Goal: Transaction & Acquisition: Purchase product/service

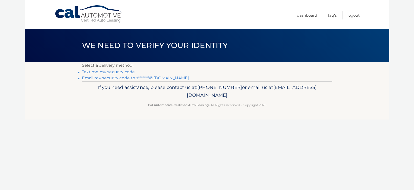
click at [106, 77] on link "Email my security code to s*******@gmail.com" at bounding box center [135, 78] width 107 height 5
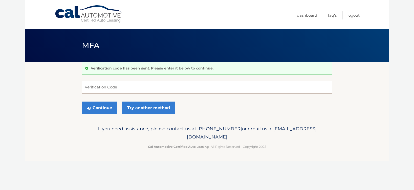
click at [165, 83] on input "Verification Code" at bounding box center [207, 87] width 250 height 13
paste input "955098"
type input "955098"
click at [105, 109] on button "Continue" at bounding box center [99, 108] width 35 height 13
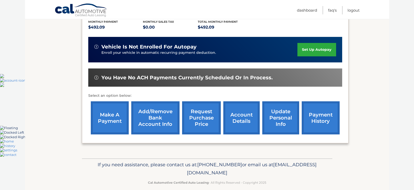
scroll to position [121, 0]
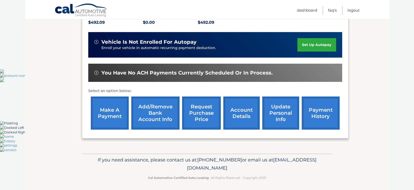
click at [111, 108] on link "make a payment" at bounding box center [110, 113] width 38 height 33
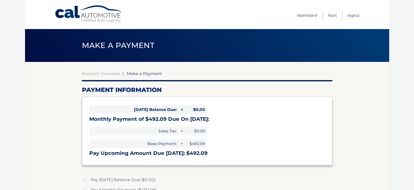
select select "Yzk1MDc5YWYtOGVlZC00ZDQ4LTg4ODAtZjUxNTYxY2M1YjFk"
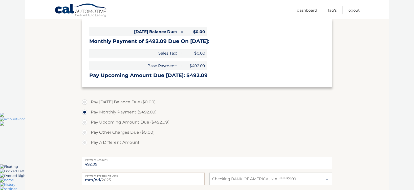
scroll to position [78, 0]
click at [85, 142] on label "Pay A Different Amount" at bounding box center [207, 142] width 250 height 10
click at [85, 142] on input "Pay A Different Amount" at bounding box center [86, 141] width 5 height 8
radio input "true"
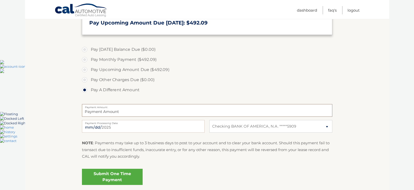
scroll to position [131, 0]
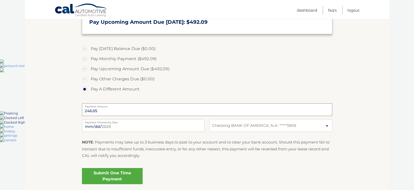
type input "246.05"
drag, startPoint x: 190, startPoint y: 171, endPoint x: 185, endPoint y: 171, distance: 5.1
click at [190, 171] on div "Submit One Time Payment" at bounding box center [207, 175] width 250 height 18
click at [130, 174] on link "Submit One Time Payment" at bounding box center [112, 176] width 61 height 16
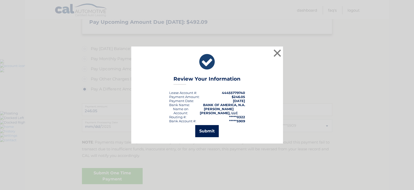
click at [204, 130] on button "Submit" at bounding box center [207, 131] width 24 height 12
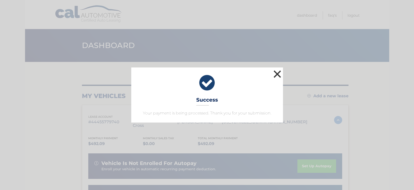
click at [274, 78] on button "×" at bounding box center [277, 74] width 10 height 10
